Goal: Use online tool/utility

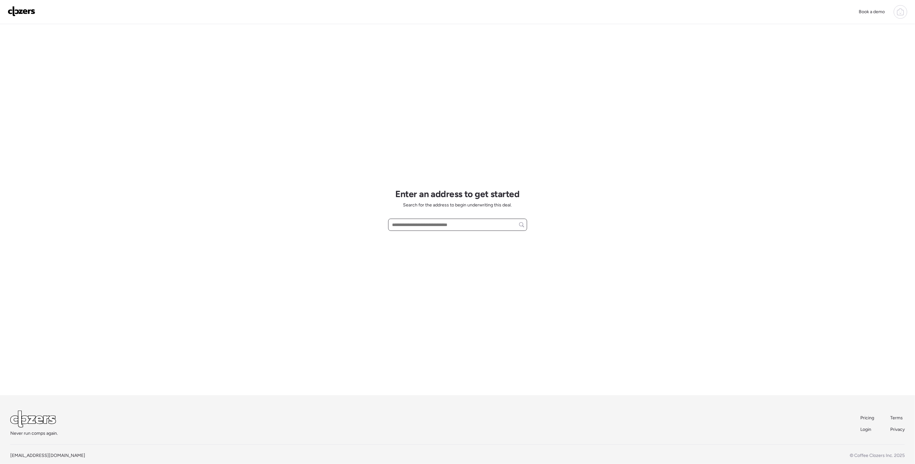
click at [432, 225] on input "text" at bounding box center [457, 224] width 133 height 9
click at [434, 238] on span "[STREET_ADDRESS][PERSON_NAME]" at bounding box center [430, 236] width 78 height 6
type input "**********"
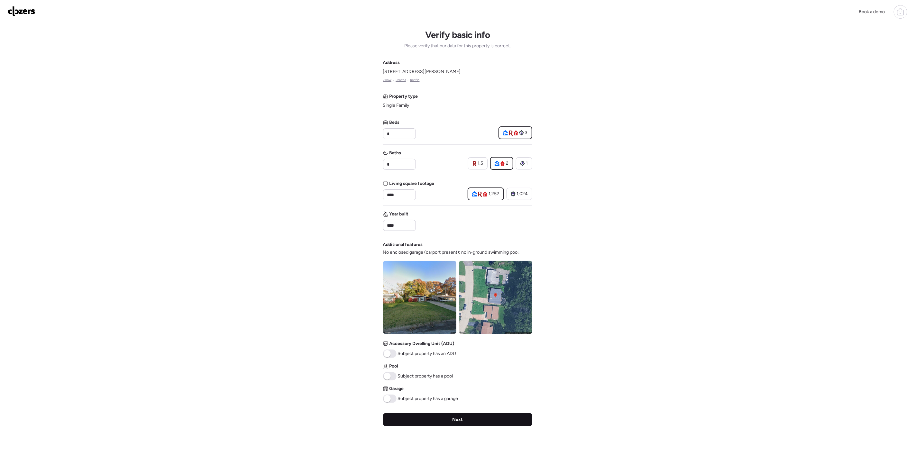
click at [448, 423] on div "Next" at bounding box center [457, 419] width 149 height 13
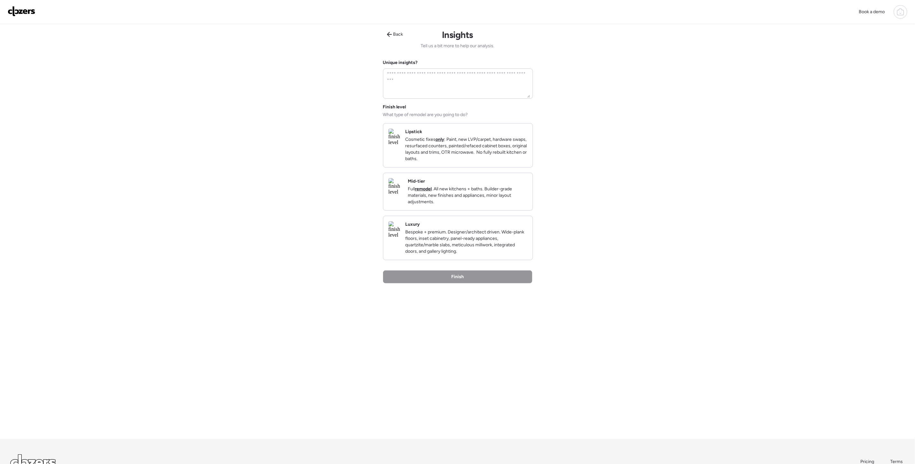
click at [431, 192] on strong "remodel" at bounding box center [423, 188] width 17 height 5
click at [485, 284] on div "Finish" at bounding box center [457, 277] width 149 height 13
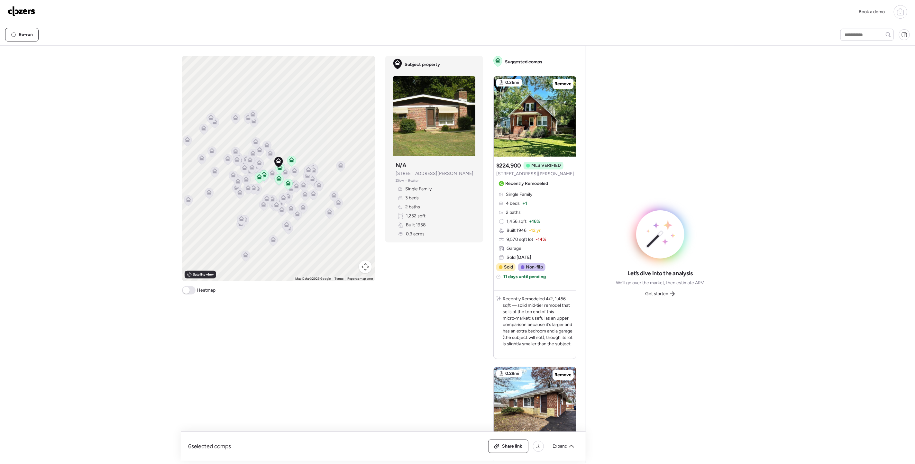
scroll to position [0, 0]
click at [657, 295] on span "Get started" at bounding box center [656, 294] width 23 height 6
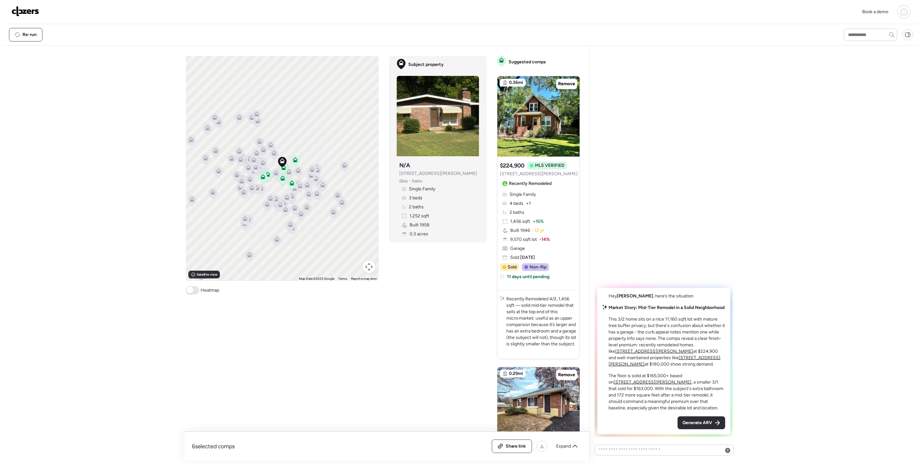
scroll to position [0, 0]
click at [687, 421] on span "Generate ARV" at bounding box center [698, 423] width 30 height 6
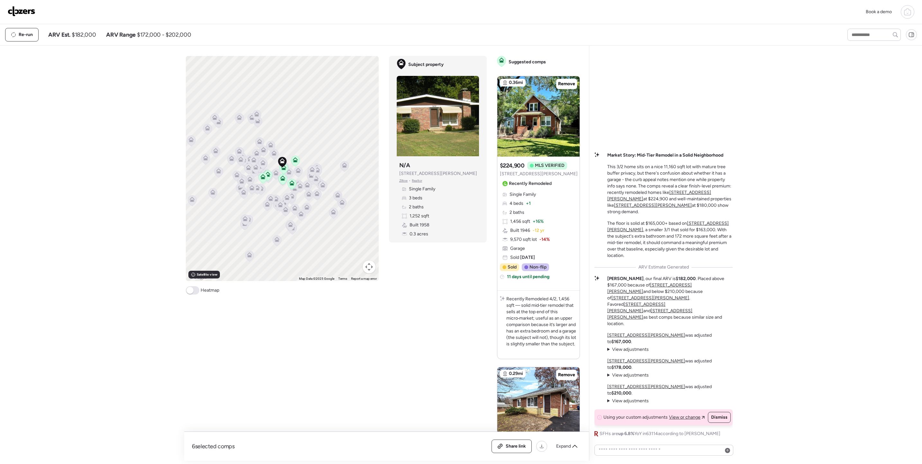
click at [18, 12] on img at bounding box center [22, 11] width 28 height 10
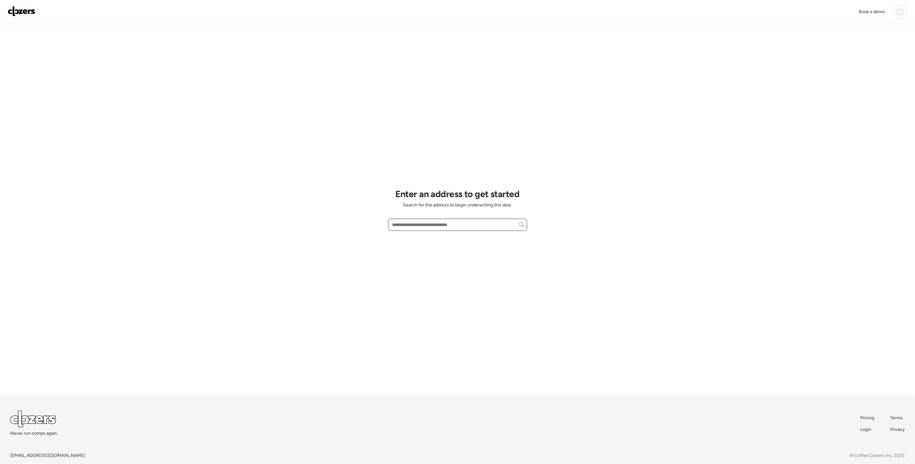
click at [411, 225] on input "text" at bounding box center [457, 224] width 133 height 9
type input "**********"
